Goal: Information Seeking & Learning: Learn about a topic

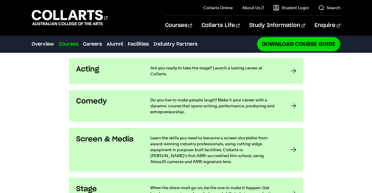
scroll to position [448, 0]
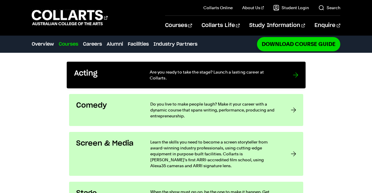
click at [122, 82] on link "Acting Are you ready to take the stage? Launch a lasting career at Collarts." at bounding box center [186, 75] width 239 height 27
click at [289, 76] on link "Acting Are you ready to take the stage? Launch a lasting career at Collarts." at bounding box center [186, 75] width 239 height 27
click at [297, 77] on div at bounding box center [295, 75] width 5 height 12
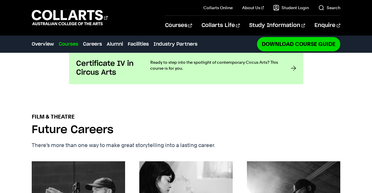
scroll to position [839, 0]
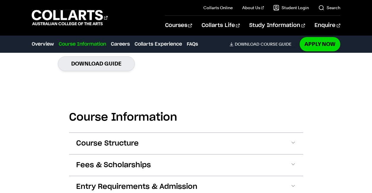
scroll to position [491, 0]
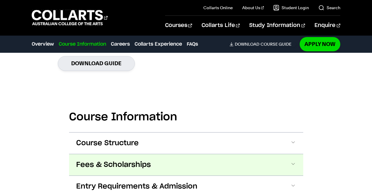
click at [144, 168] on span "Fees & Scholarships" at bounding box center [113, 164] width 75 height 9
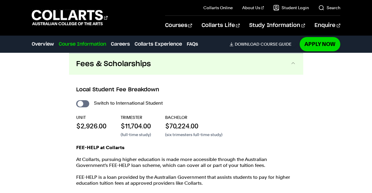
scroll to position [593, 0]
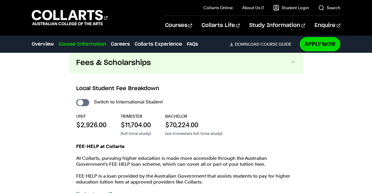
click at [84, 107] on div "Switch to International Student UNIT $2,926.00 TRIMESTER $11,704.00 (full-time …" at bounding box center [186, 150] width 220 height 105
click at [84, 103] on input "International Student" at bounding box center [82, 102] width 13 height 7
checkbox input "true"
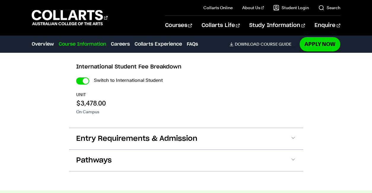
scroll to position [627, 0]
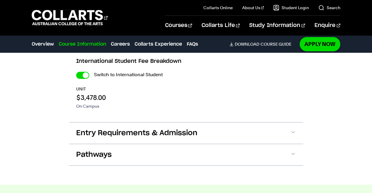
click at [106, 105] on div "UNIT $3,478.00 On Campus" at bounding box center [186, 97] width 220 height 23
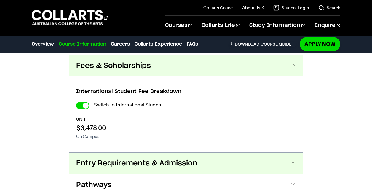
scroll to position [575, 0]
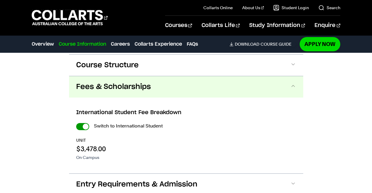
click at [84, 126] on input "International Student" at bounding box center [82, 126] width 13 height 7
checkbox input "false"
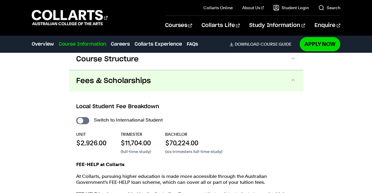
click at [84, 126] on div "Switch to International Student UNIT $2,926.00 TRIMESTER $11,704.00 (full-time …" at bounding box center [186, 168] width 220 height 105
click at [84, 119] on input "International Student" at bounding box center [82, 120] width 13 height 7
checkbox input "true"
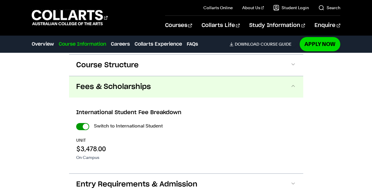
click at [85, 124] on input "International Student" at bounding box center [82, 126] width 13 height 7
checkbox input "false"
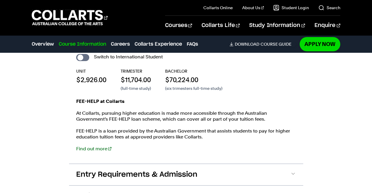
scroll to position [682, 0]
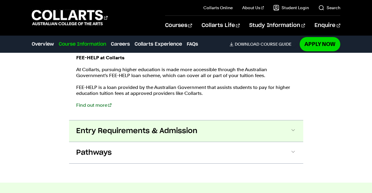
click at [118, 127] on span "Entry Requirements & Admission" at bounding box center [136, 130] width 121 height 9
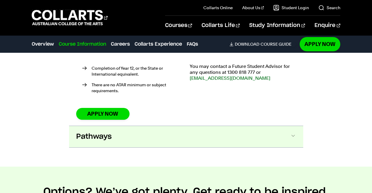
click at [119, 129] on button "Pathways" at bounding box center [186, 136] width 234 height 21
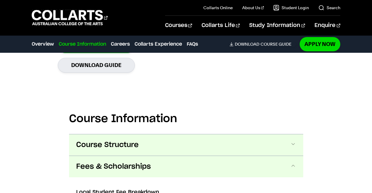
click at [118, 137] on button "Course Structure" at bounding box center [186, 144] width 234 height 21
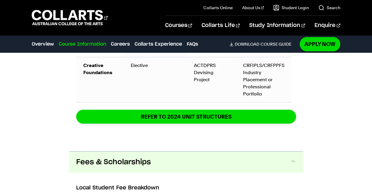
scroll to position [899, 0]
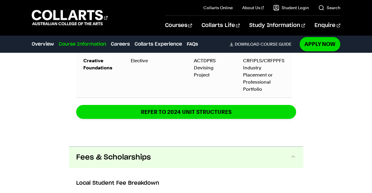
scroll to position [575, 0]
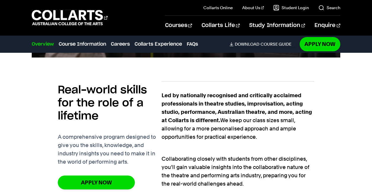
scroll to position [349, 0]
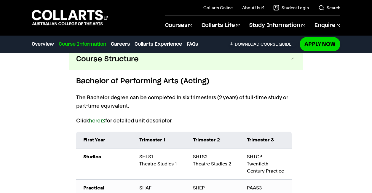
scroll to position [593, 0]
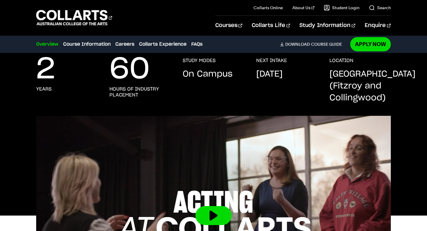
scroll to position [123, 0]
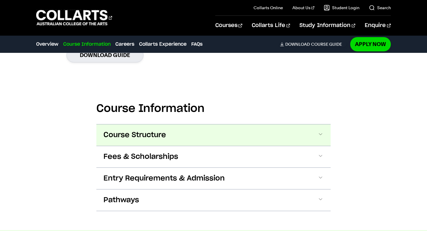
click at [135, 129] on button "Course Structure" at bounding box center [213, 134] width 234 height 21
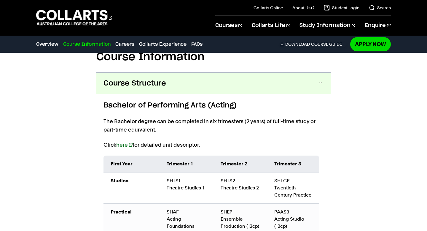
scroll to position [596, 0]
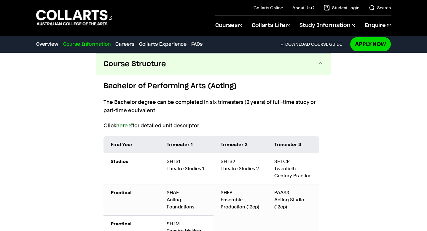
click at [159, 68] on span "Course Structure" at bounding box center [134, 63] width 63 height 9
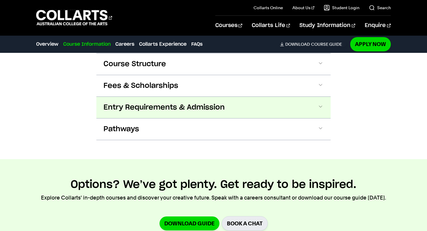
click at [148, 107] on span "Entry Requirements & Admission" at bounding box center [163, 107] width 121 height 9
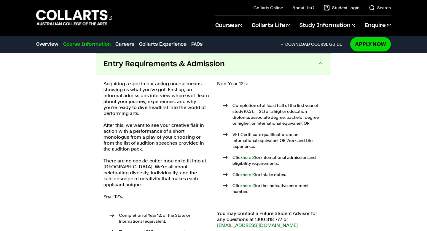
scroll to position [628, 0]
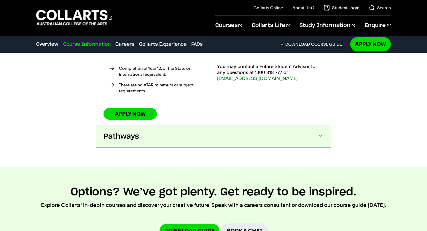
click at [151, 126] on button "Pathways" at bounding box center [213, 136] width 234 height 21
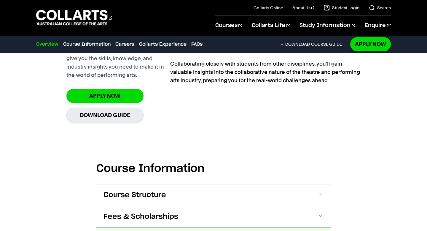
scroll to position [464, 0]
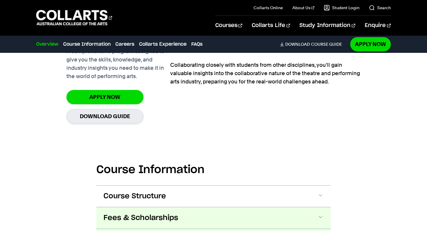
click at [143, 216] on span "Fees & Scholarships" at bounding box center [140, 217] width 75 height 9
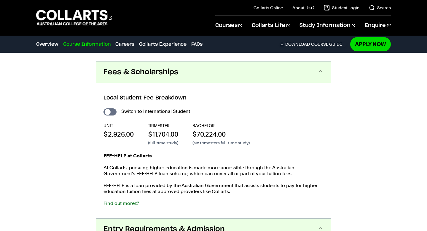
scroll to position [618, 0]
